Goal: Answer question/provide support: Share knowledge or assist other users

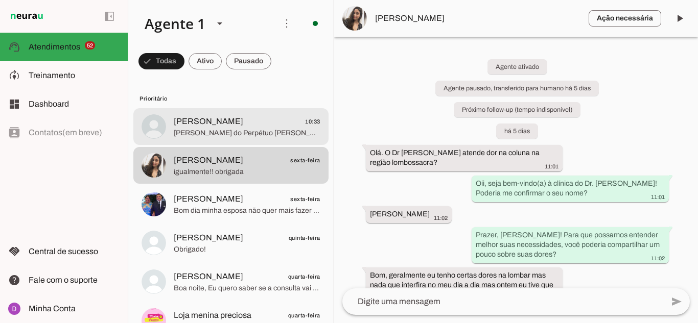
click at [224, 126] on span "[PERSON_NAME] 10:33" at bounding box center [247, 121] width 147 height 13
